Goal: Communication & Community: Share content

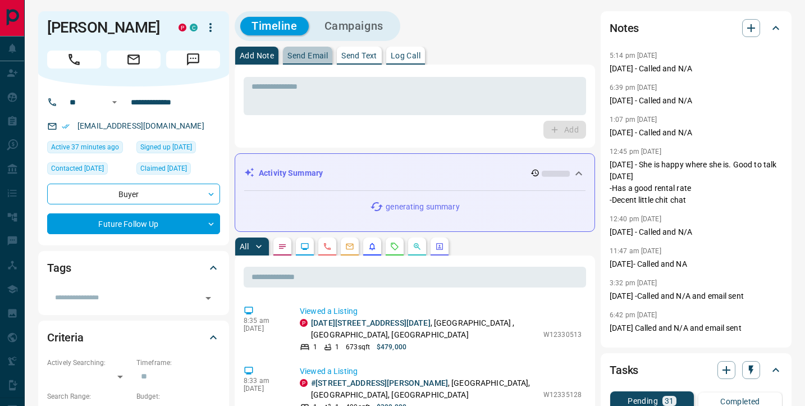
click at [302, 58] on p "Send Email" at bounding box center [307, 56] width 40 height 8
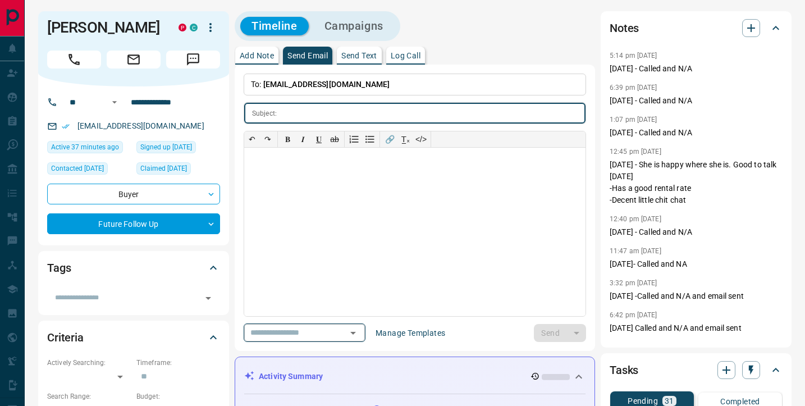
click at [263, 334] on input "text" at bounding box center [288, 333] width 85 height 14
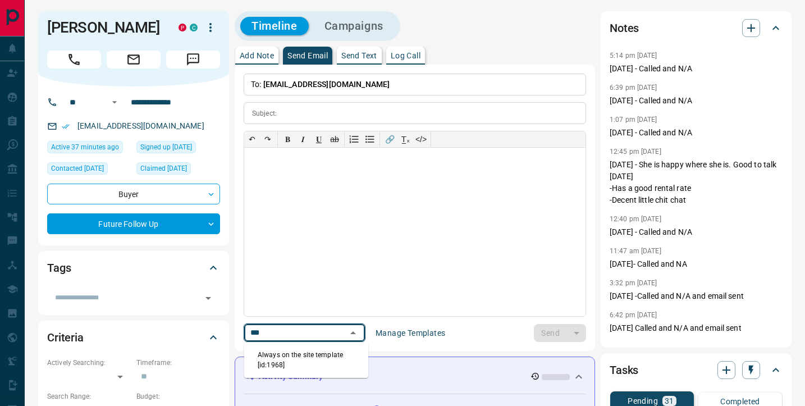
click at [280, 370] on li "Always on the site template [id:1968]" at bounding box center [306, 359] width 124 height 27
type input "***"
type input "**********"
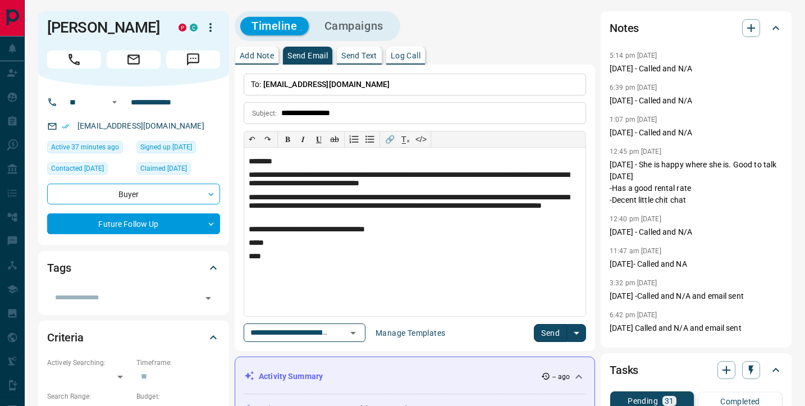
click at [555, 332] on button "Send" at bounding box center [550, 333] width 33 height 18
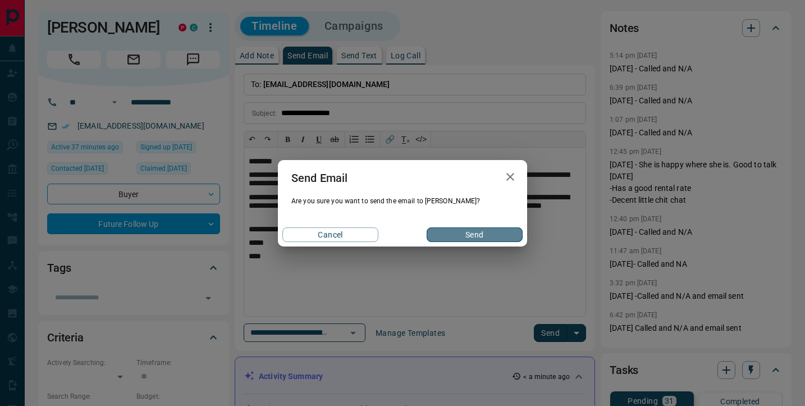
click at [477, 234] on button "Send" at bounding box center [475, 234] width 96 height 15
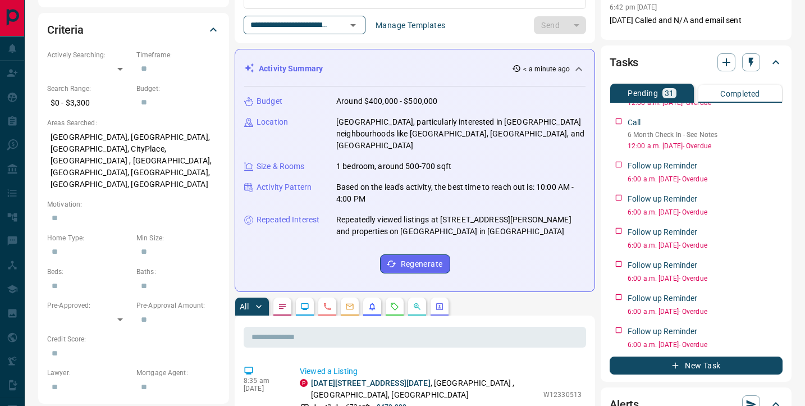
scroll to position [426, 0]
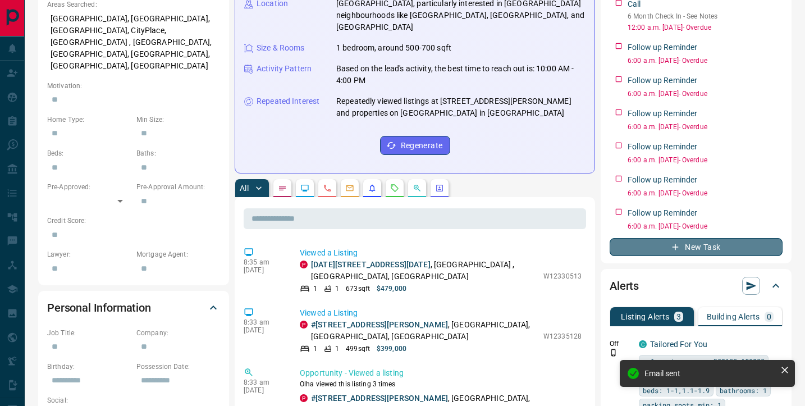
click at [737, 250] on button "New Task" at bounding box center [696, 247] width 173 height 18
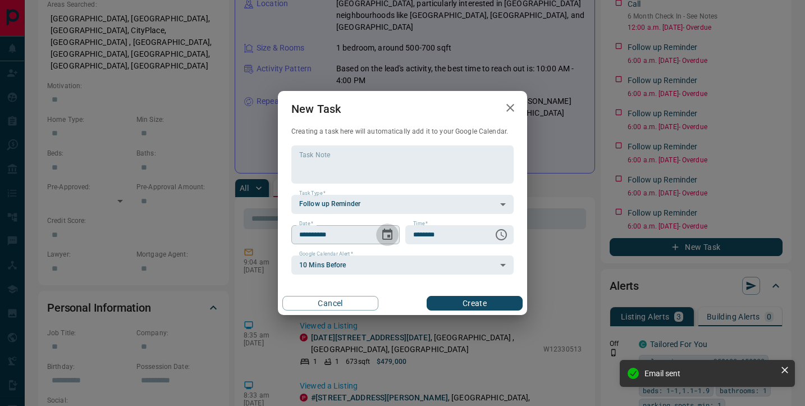
click at [389, 232] on icon "Choose date, selected date is Aug 14, 2025" at bounding box center [387, 234] width 10 height 11
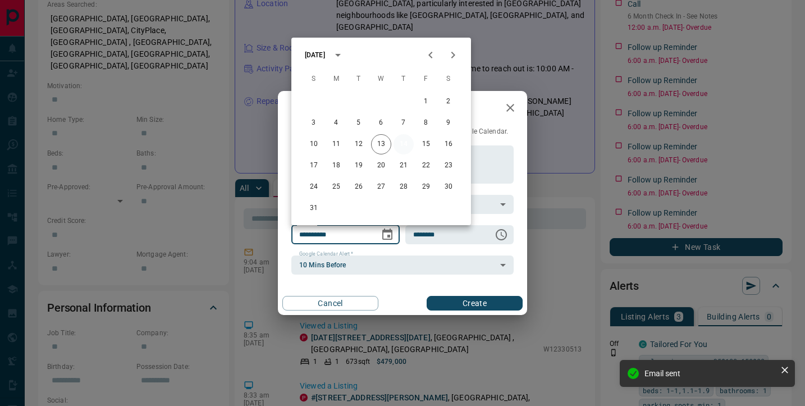
click at [406, 144] on button "14" at bounding box center [404, 144] width 20 height 20
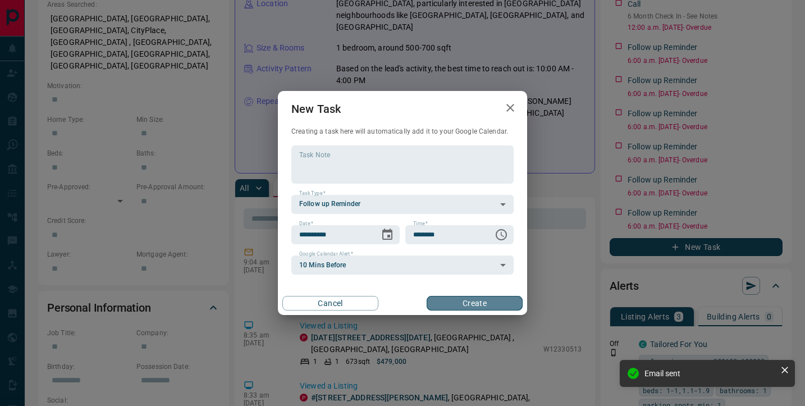
click at [468, 302] on button "Create" at bounding box center [475, 303] width 96 height 15
